Goal: Information Seeking & Learning: Learn about a topic

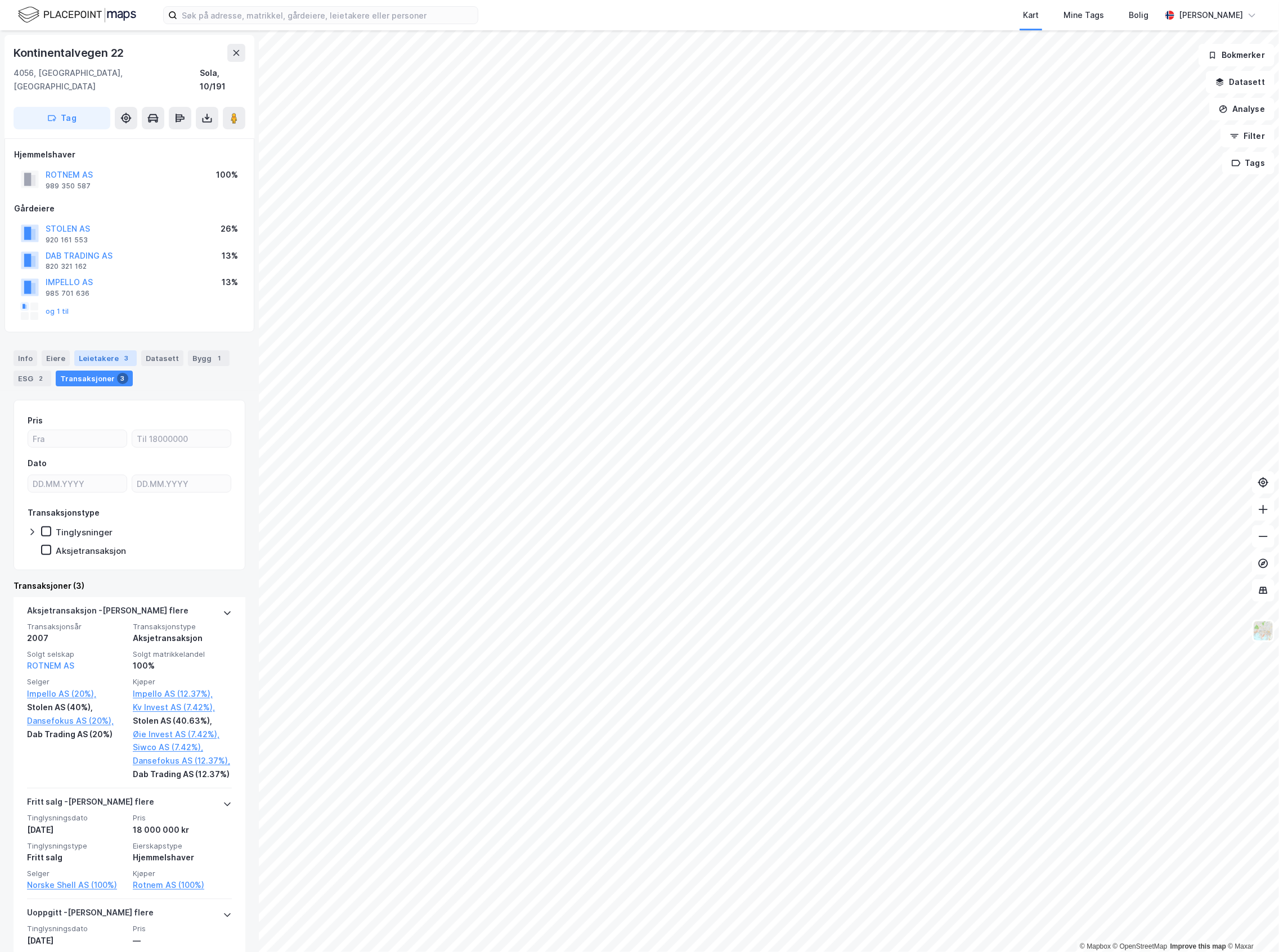
click at [93, 351] on div "Leietakere 3" at bounding box center [105, 358] width 63 height 16
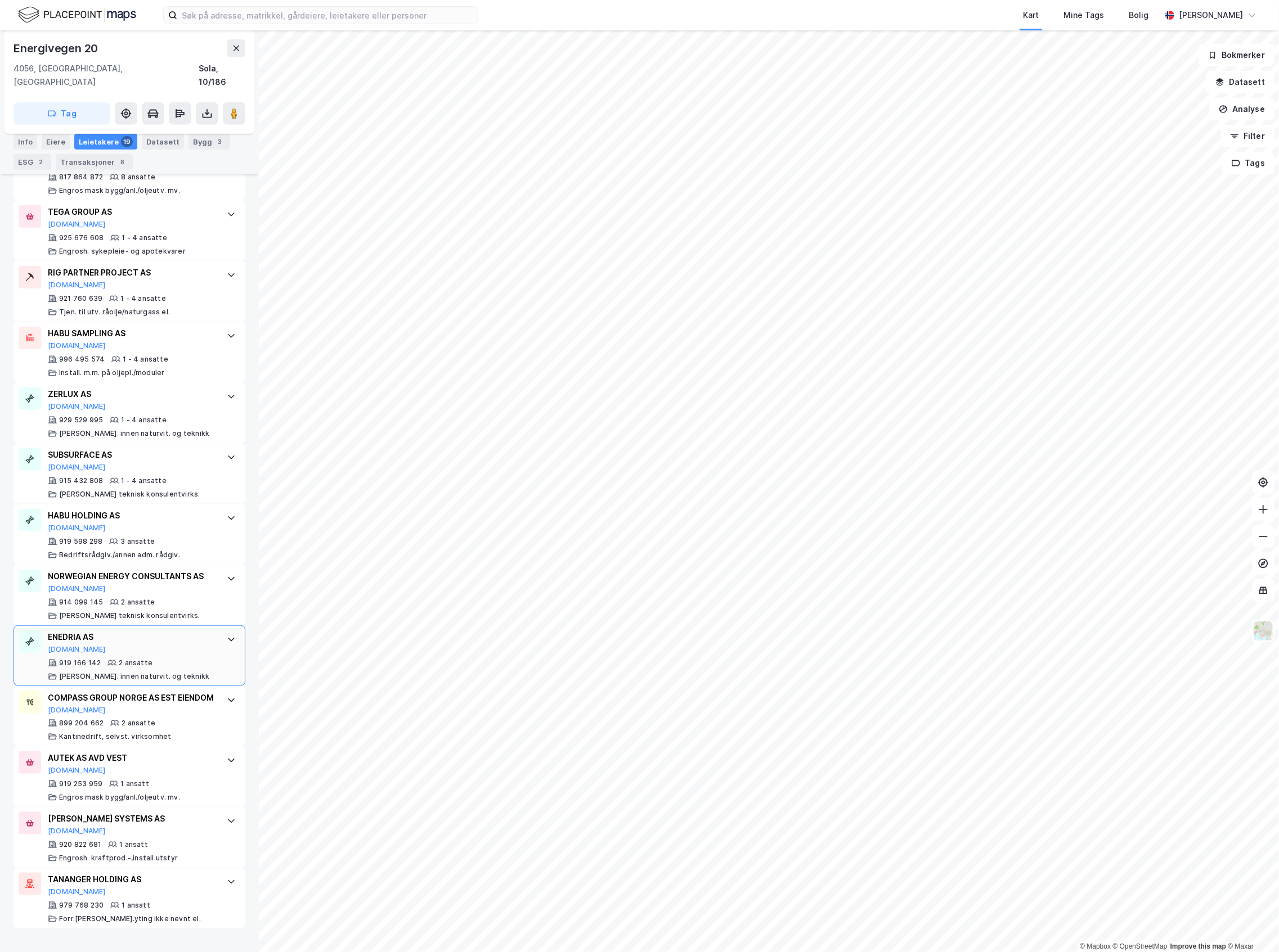
scroll to position [794, 0]
